Goal: Navigation & Orientation: Find specific page/section

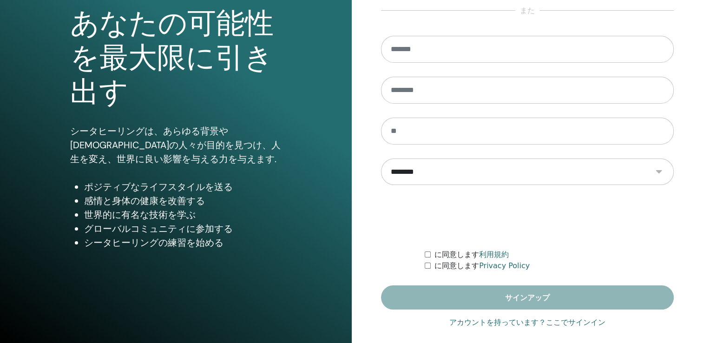
scroll to position [103, 0]
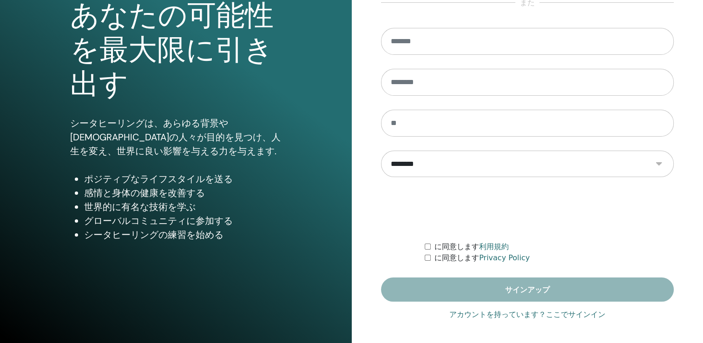
type input "**********"
click at [545, 317] on link "アカウントを持っています？ここでサインイン" at bounding box center [527, 314] width 156 height 11
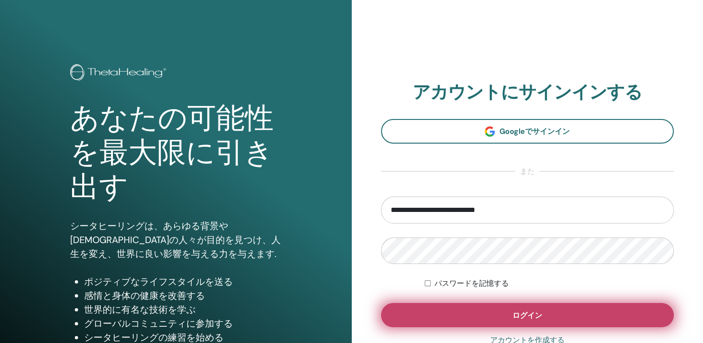
click at [544, 315] on button "ログイン" at bounding box center [527, 315] width 293 height 24
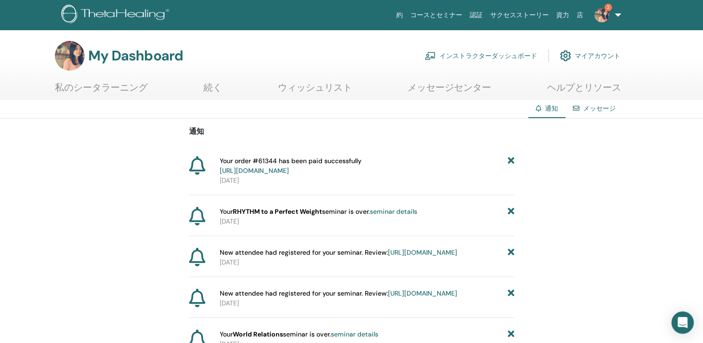
click at [490, 57] on link "インストラクターダッシュボード" at bounding box center [480, 56] width 112 height 20
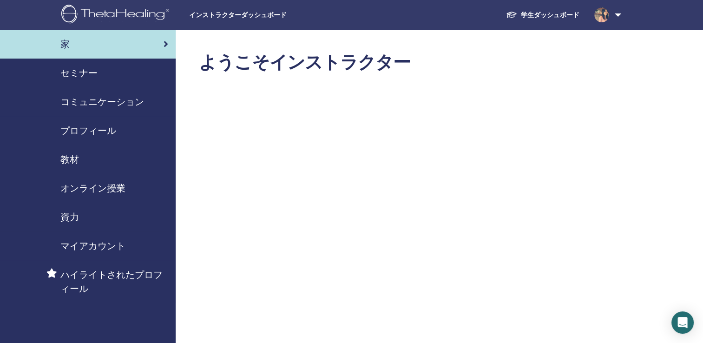
click at [74, 215] on span "資力" at bounding box center [69, 217] width 19 height 14
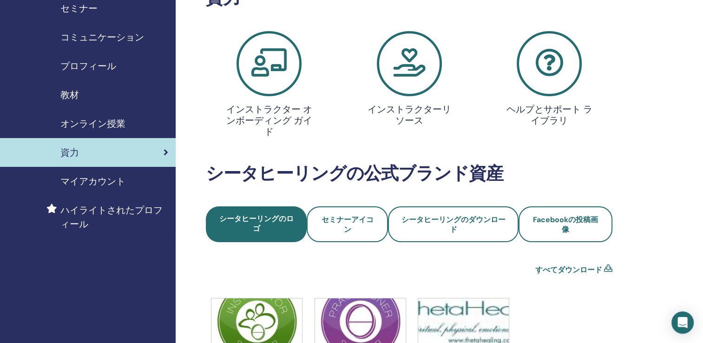
scroll to position [139, 0]
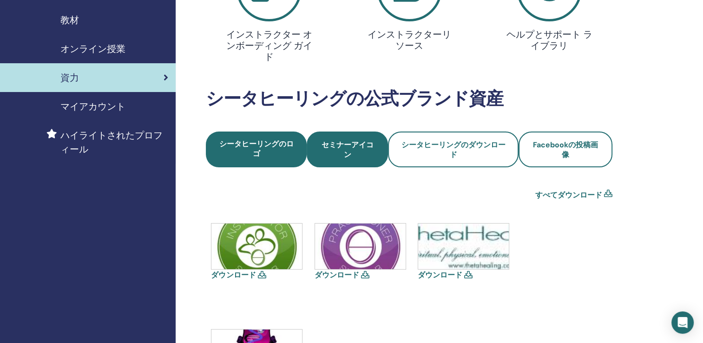
click at [338, 140] on span "セミナーアイコン" at bounding box center [347, 150] width 56 height 20
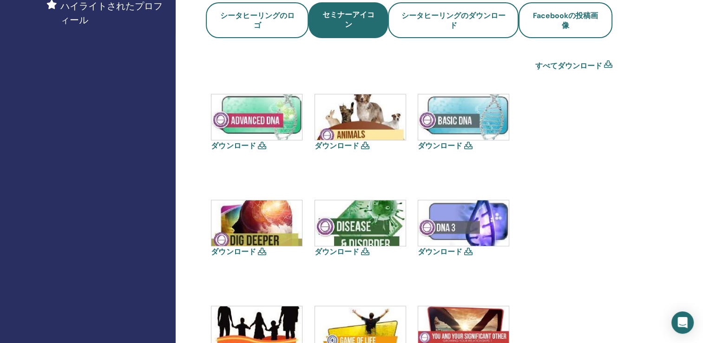
scroll to position [139, 0]
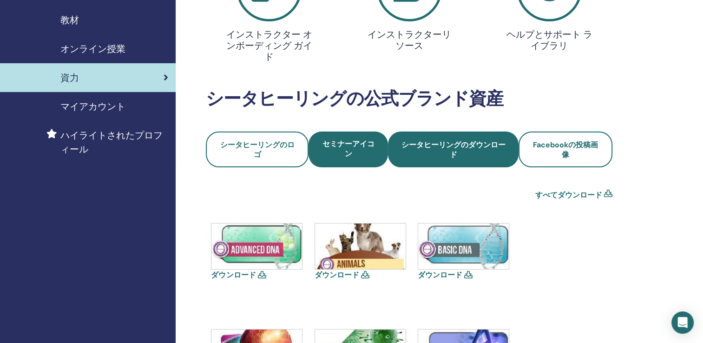
click at [461, 151] on span "シータヒーリングのダウンロード" at bounding box center [452, 150] width 105 height 20
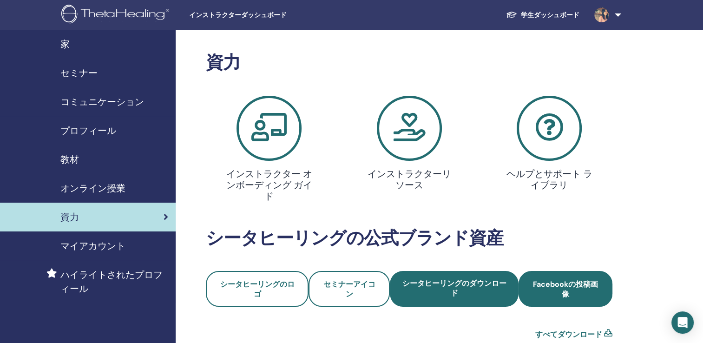
click at [562, 281] on span "Facebookの投稿画像" at bounding box center [565, 289] width 69 height 20
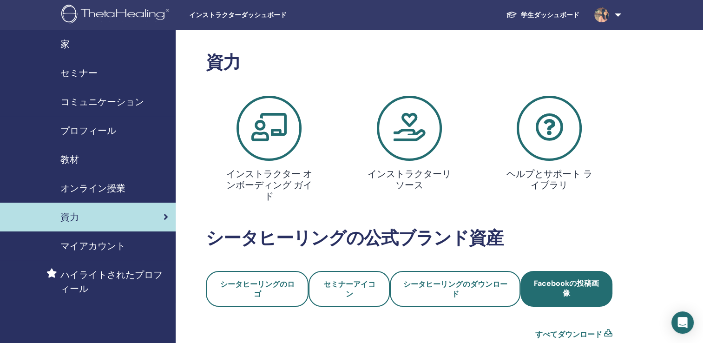
click at [98, 242] on span "マイアカウント" at bounding box center [92, 246] width 65 height 14
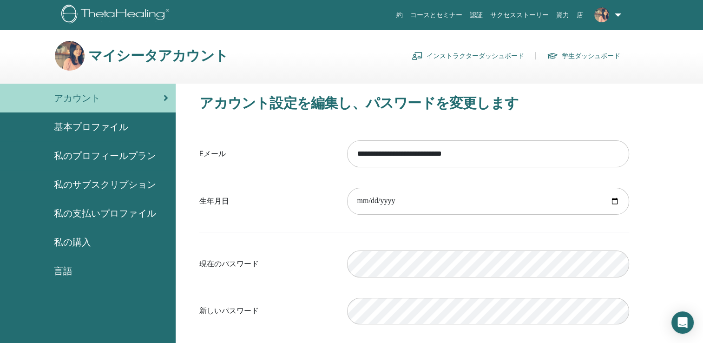
click at [501, 54] on link "インストラクターダッシュボード" at bounding box center [467, 55] width 112 height 15
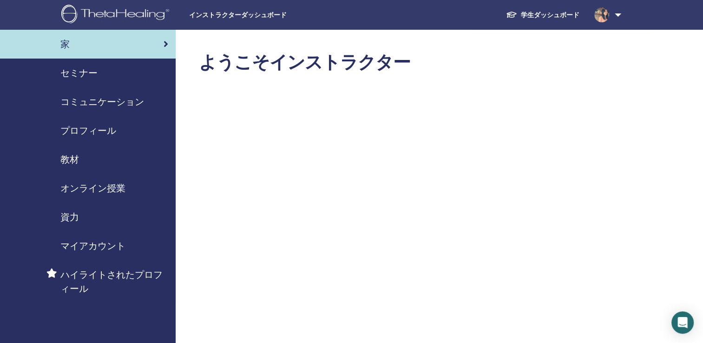
click at [538, 16] on link "学生ダッシュボード" at bounding box center [542, 15] width 88 height 17
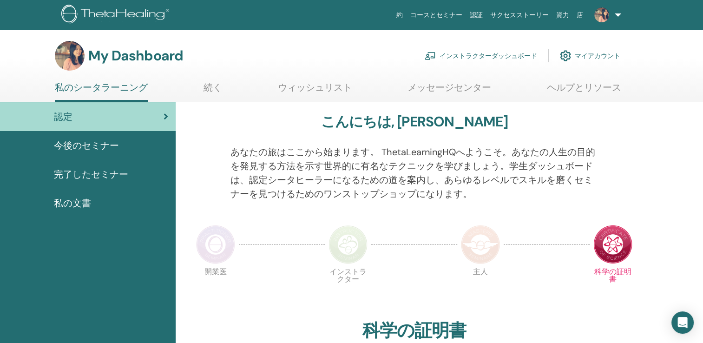
click at [80, 174] on span "完了したセミナー" at bounding box center [91, 174] width 74 height 14
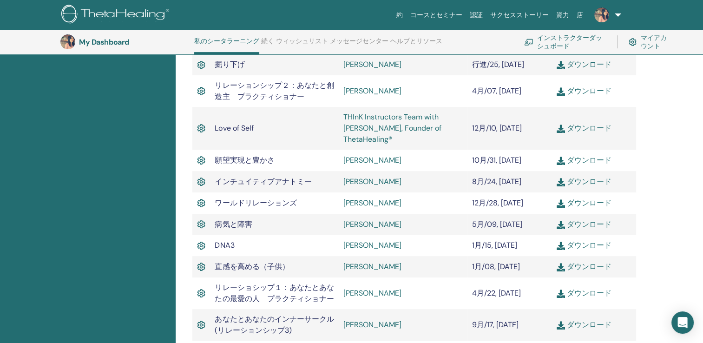
scroll to position [396, 0]
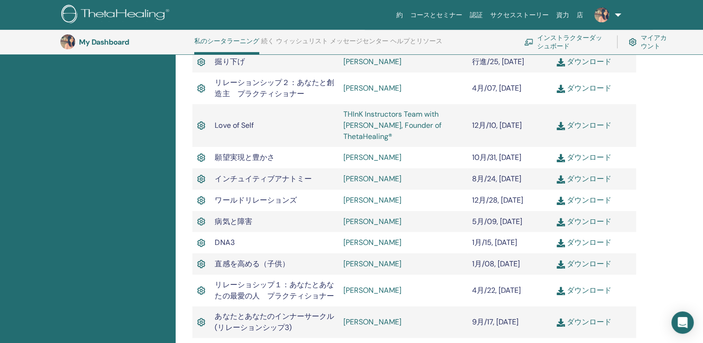
click at [359, 129] on link "THInK Instructors Team with [PERSON_NAME], Founder of ThetaHealing®" at bounding box center [392, 125] width 98 height 32
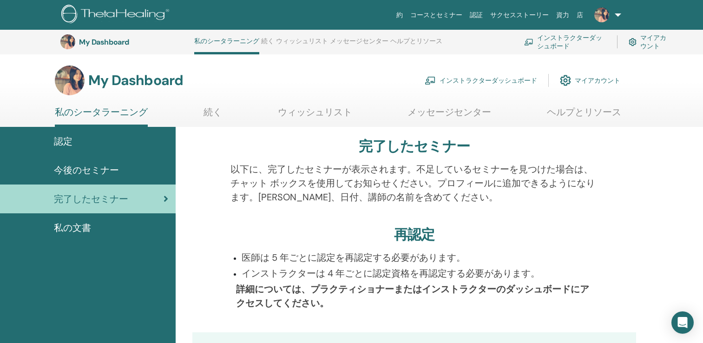
scroll to position [396, 0]
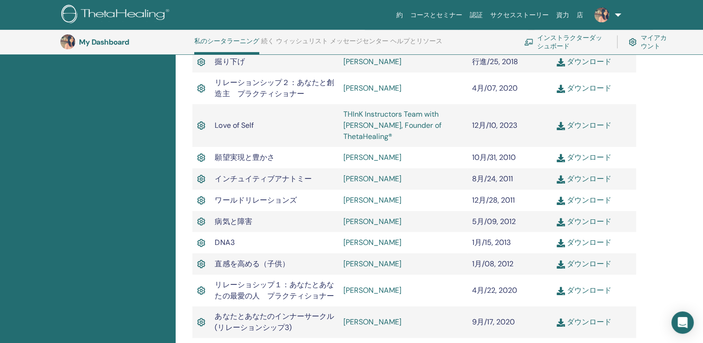
click at [197, 124] on img at bounding box center [201, 125] width 8 height 12
click at [232, 131] on td "Love of Self" at bounding box center [274, 125] width 129 height 43
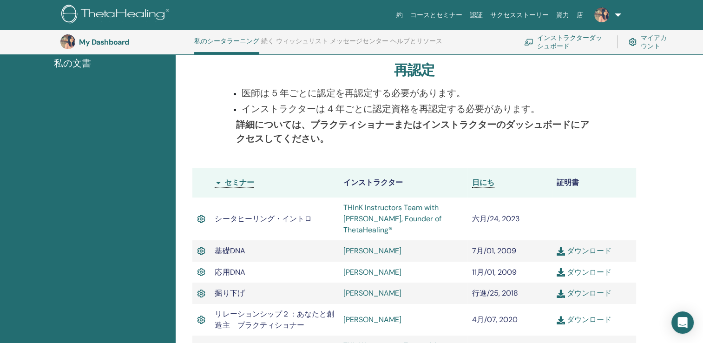
scroll to position [163, 0]
click at [288, 43] on link "ウィッシュリスト" at bounding box center [302, 44] width 52 height 15
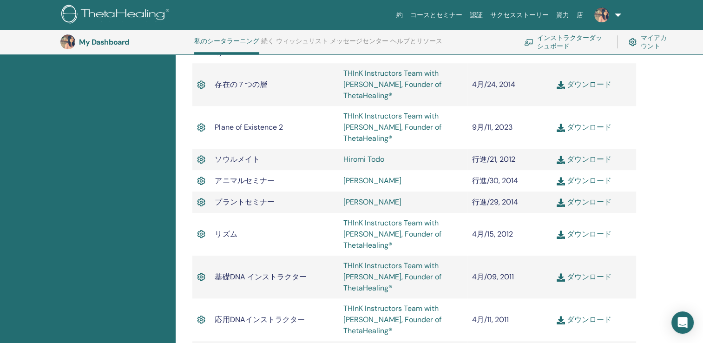
scroll to position [721, 0]
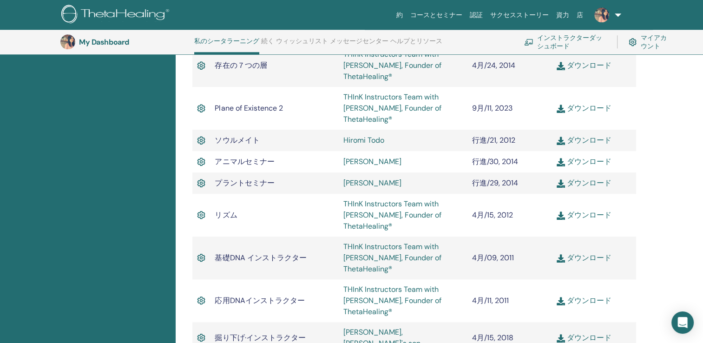
click at [643, 40] on link "マイアカウント" at bounding box center [650, 42] width 44 height 20
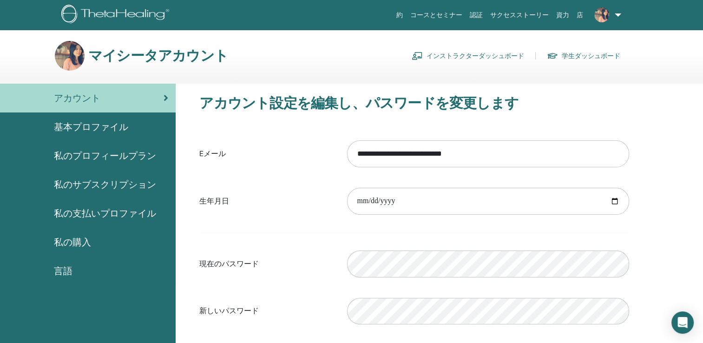
click at [492, 52] on link "インストラクターダッシュボード" at bounding box center [467, 55] width 112 height 15
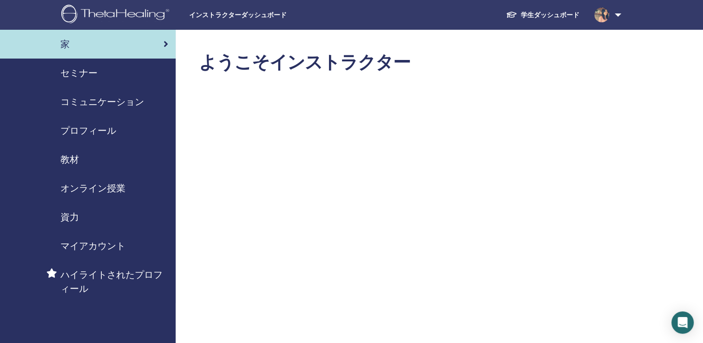
click at [64, 157] on span "教材" at bounding box center [69, 159] width 19 height 14
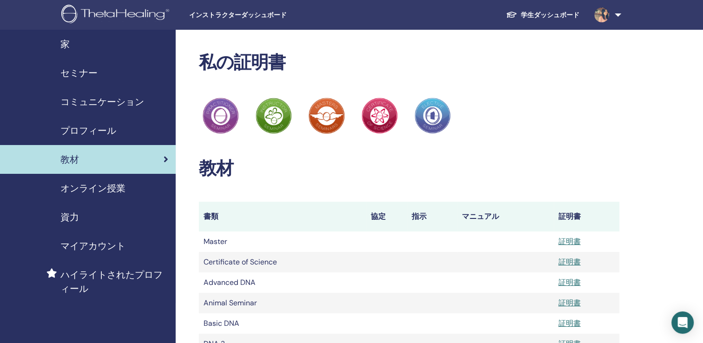
drag, startPoint x: 137, startPoint y: 270, endPoint x: 133, endPoint y: 266, distance: 5.6
click at [136, 269] on span "ハイライトされたプロフィール" at bounding box center [114, 282] width 108 height 28
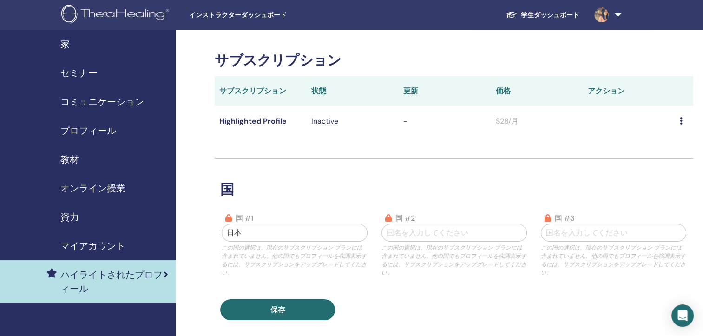
click at [75, 211] on span "資力" at bounding box center [69, 217] width 19 height 14
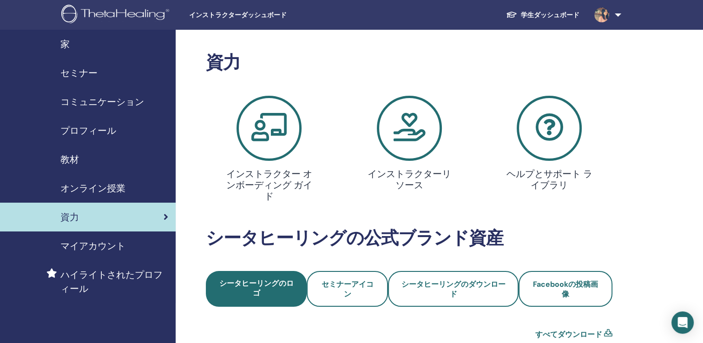
click at [414, 144] on icon at bounding box center [409, 128] width 65 height 65
click at [249, 147] on icon at bounding box center [268, 128] width 65 height 65
click at [535, 133] on icon at bounding box center [548, 128] width 65 height 65
